Goal: Task Accomplishment & Management: Use online tool/utility

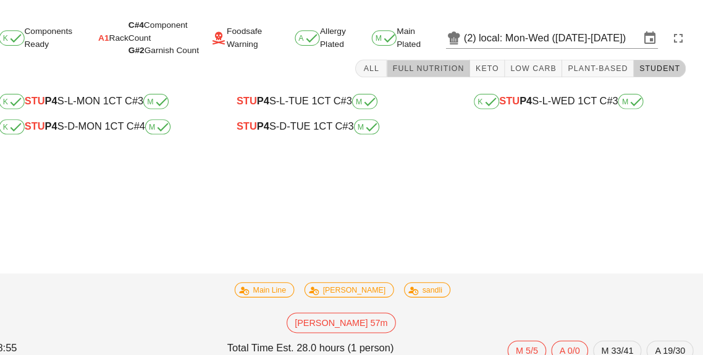
click at [439, 74] on button "Full Nutrition" at bounding box center [435, 66] width 81 height 17
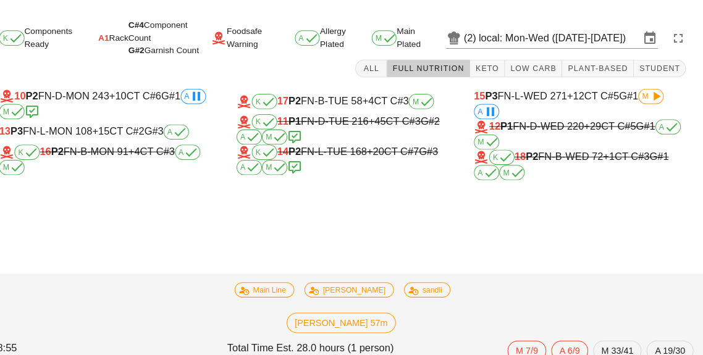
click at [119, 88] on div "10 P2 FN-D-MON 243 +10 CT C#6 G#1 A M" at bounding box center [120, 101] width 206 height 30
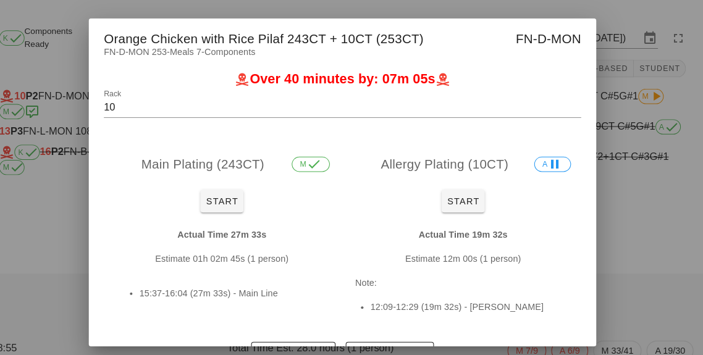
scroll to position [22, 0]
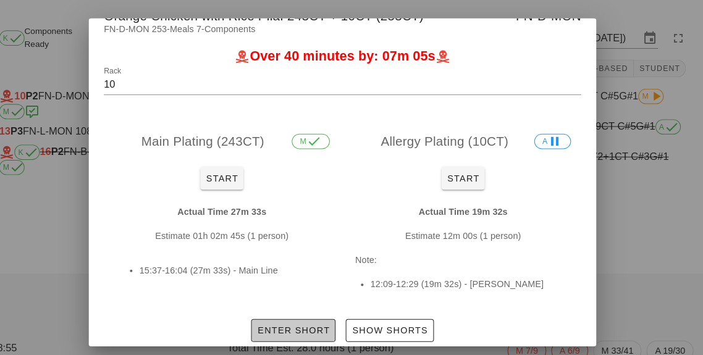
click at [302, 317] on span "Enter Short" at bounding box center [303, 322] width 71 height 10
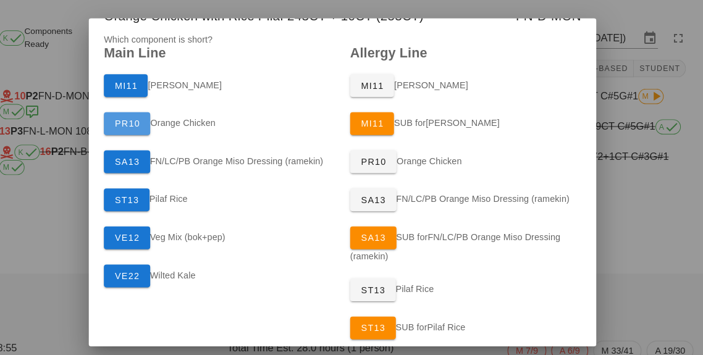
click at [145, 116] on span "PR10" at bounding box center [141, 120] width 25 height 10
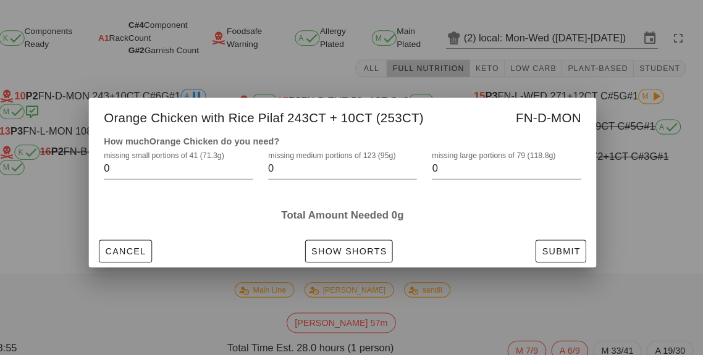
scroll to position [0, 0]
click at [339, 159] on input "0" at bounding box center [343, 164] width 128 height 20
type input "16"
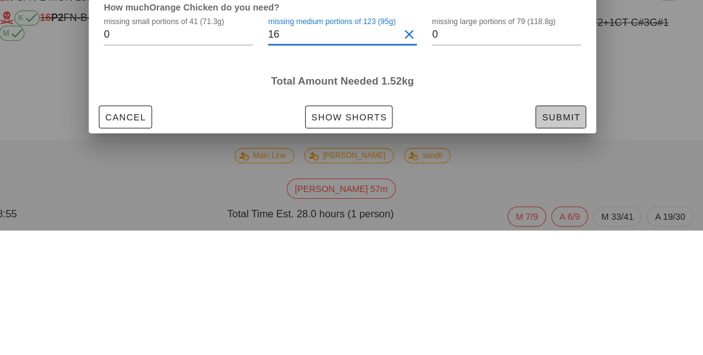
click at [553, 242] on span "Submit" at bounding box center [564, 245] width 38 height 10
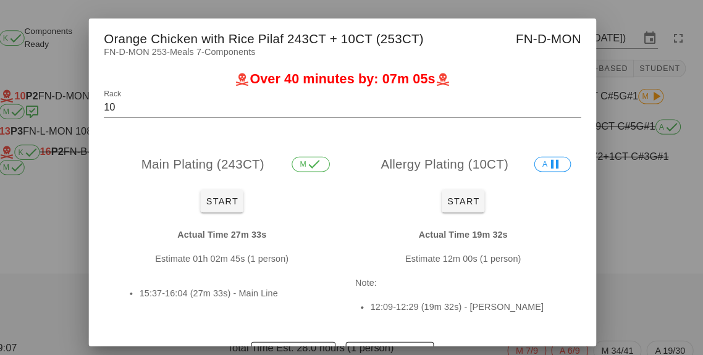
click at [649, 167] on div at bounding box center [351, 177] width 703 height 355
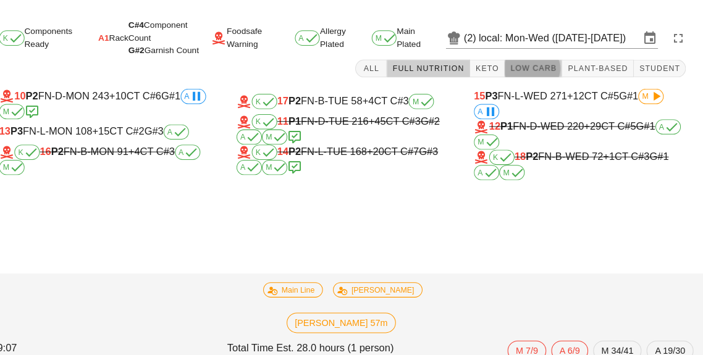
click at [529, 70] on span "Low Carb" at bounding box center [537, 66] width 46 height 9
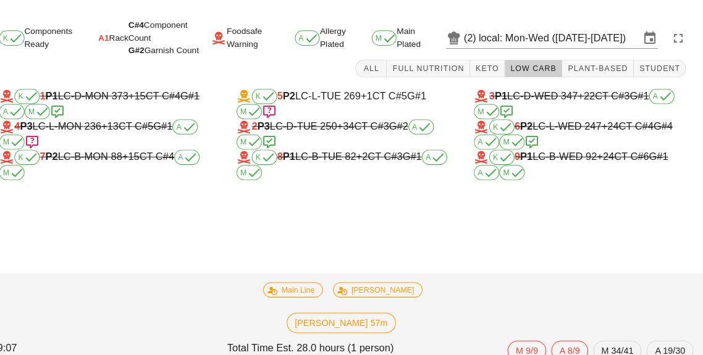
click at [601, 126] on div "K 6 P2 LC-L-WED 247 +24 CT C#4 G#4 A M" at bounding box center [582, 131] width 206 height 30
type input "6"
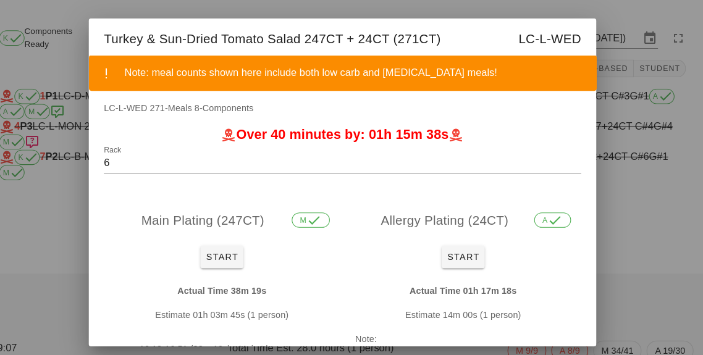
scroll to position [77, 0]
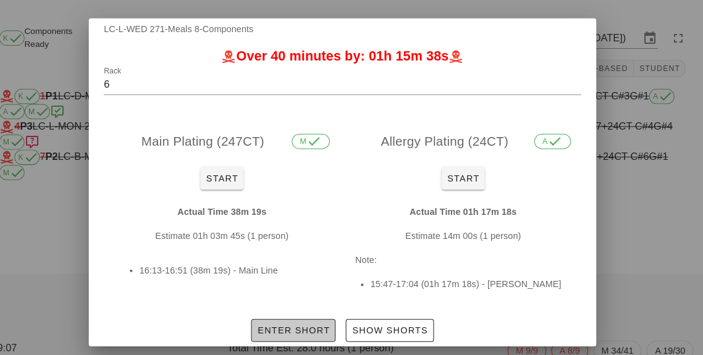
click at [300, 329] on button "Enter Short" at bounding box center [303, 322] width 82 height 22
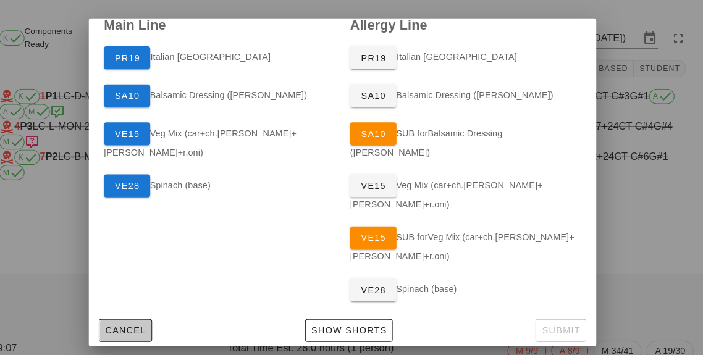
scroll to position [0, 0]
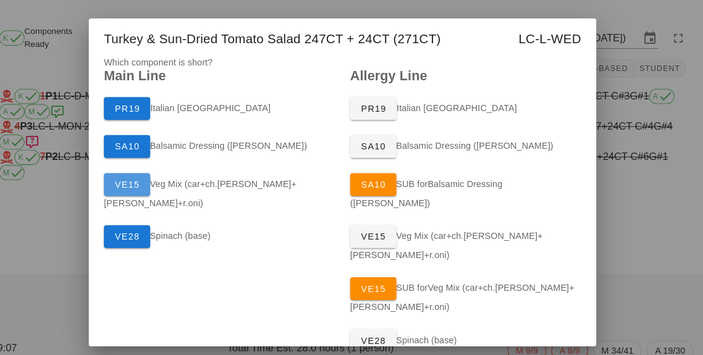
click at [124, 179] on button "VE15" at bounding box center [141, 180] width 45 height 22
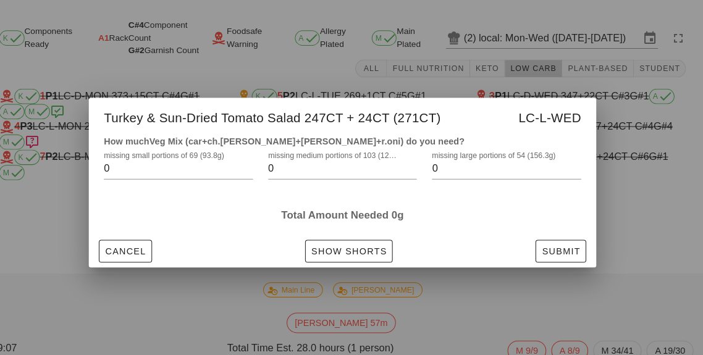
click at [345, 153] on label "missing medium portions of 103 (125g)" at bounding box center [342, 151] width 127 height 9
click at [345, 154] on input "0" at bounding box center [343, 164] width 128 height 20
type input "4"
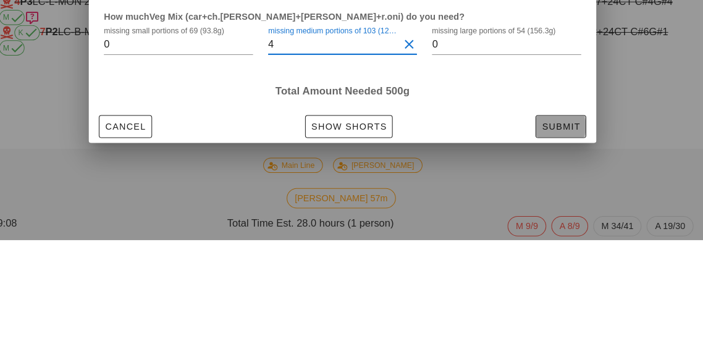
click at [564, 242] on span "Submit" at bounding box center [564, 245] width 38 height 10
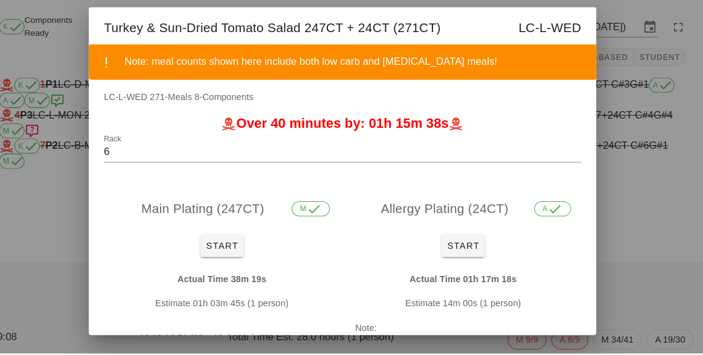
scroll to position [15, 0]
